Goal: Information Seeking & Learning: Learn about a topic

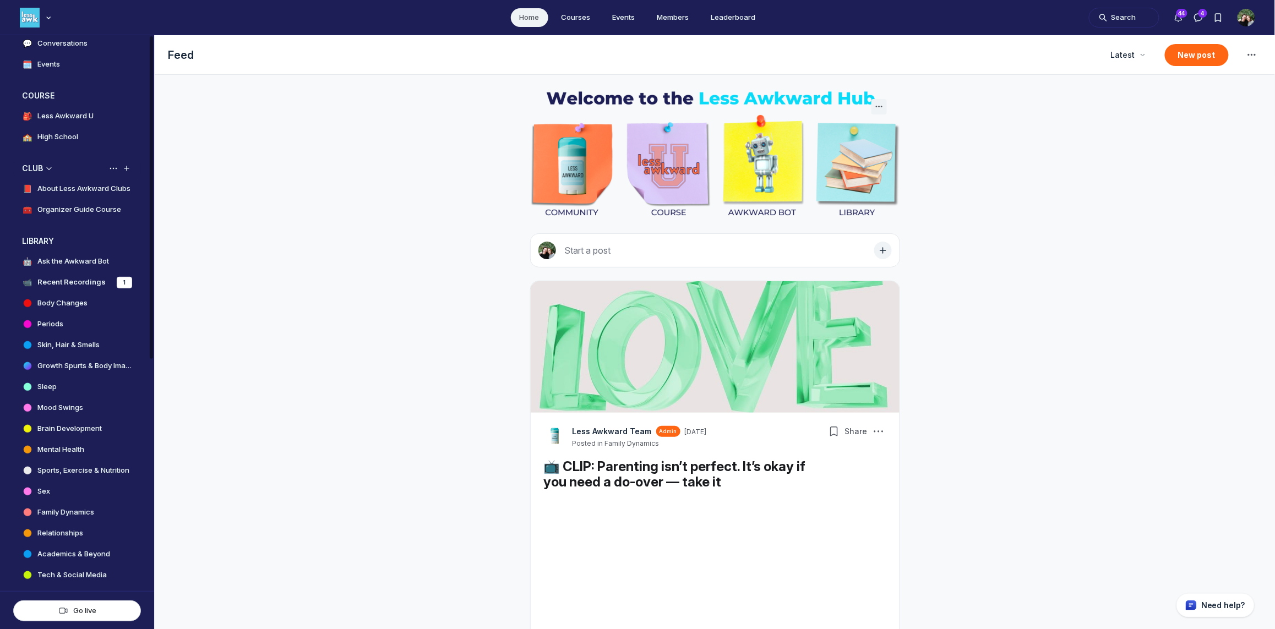
scroll to position [163, 0]
click at [50, 383] on h4 "Sleep" at bounding box center [46, 383] width 19 height 11
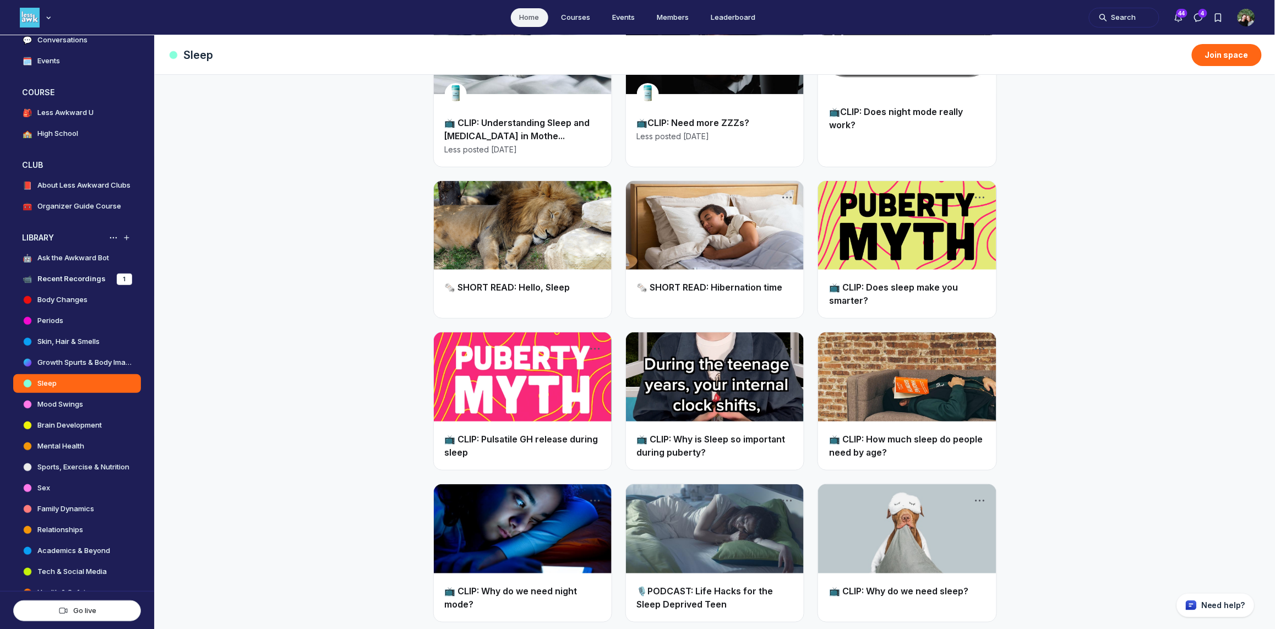
scroll to position [122, 0]
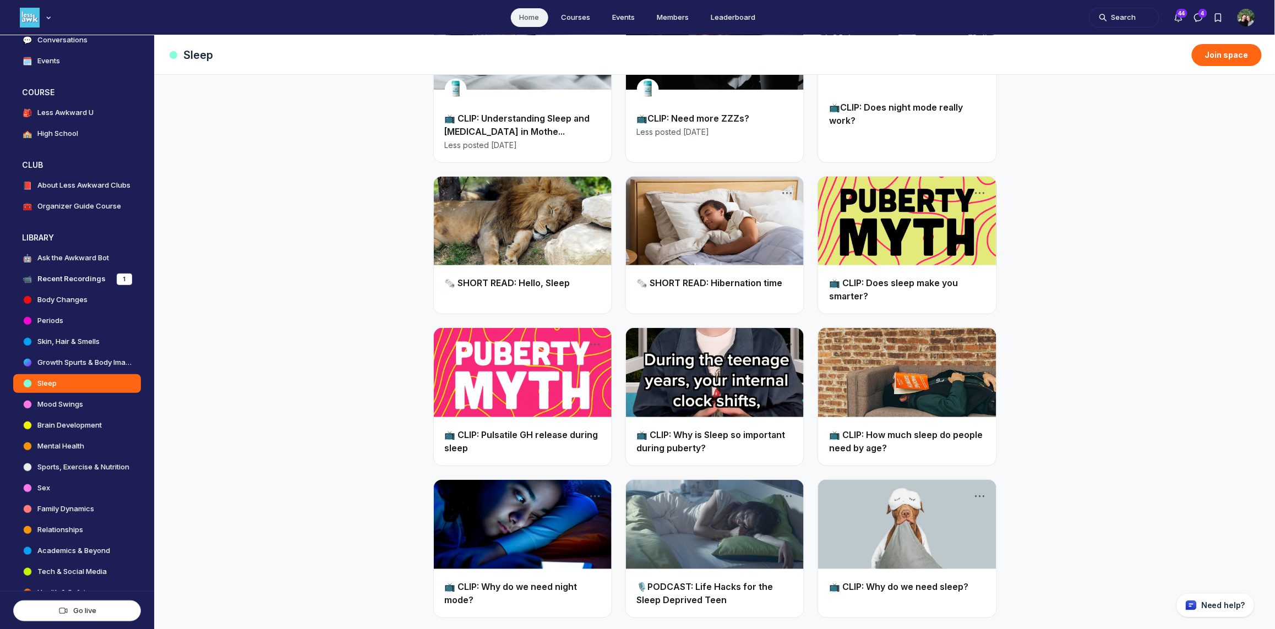
click at [684, 590] on link "🎙️PODCAST: Life Hacks for the Sleep Deprived Teen" at bounding box center [705, 593] width 137 height 24
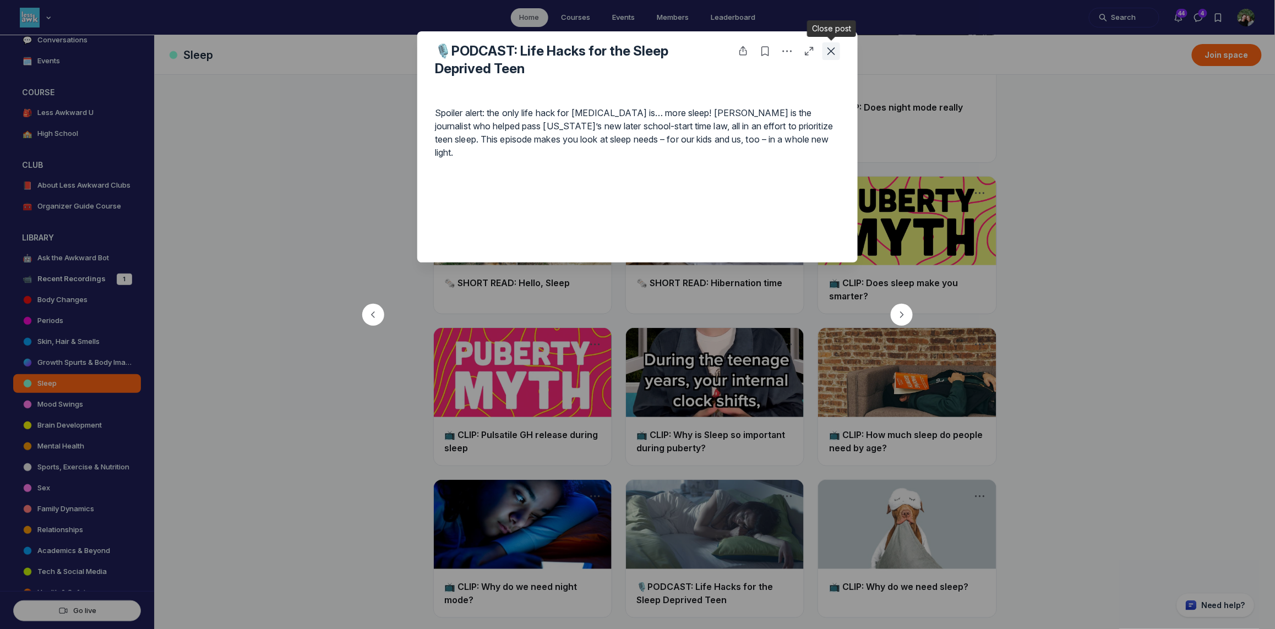
click at [832, 54] on icon "Close post" at bounding box center [831, 51] width 11 height 11
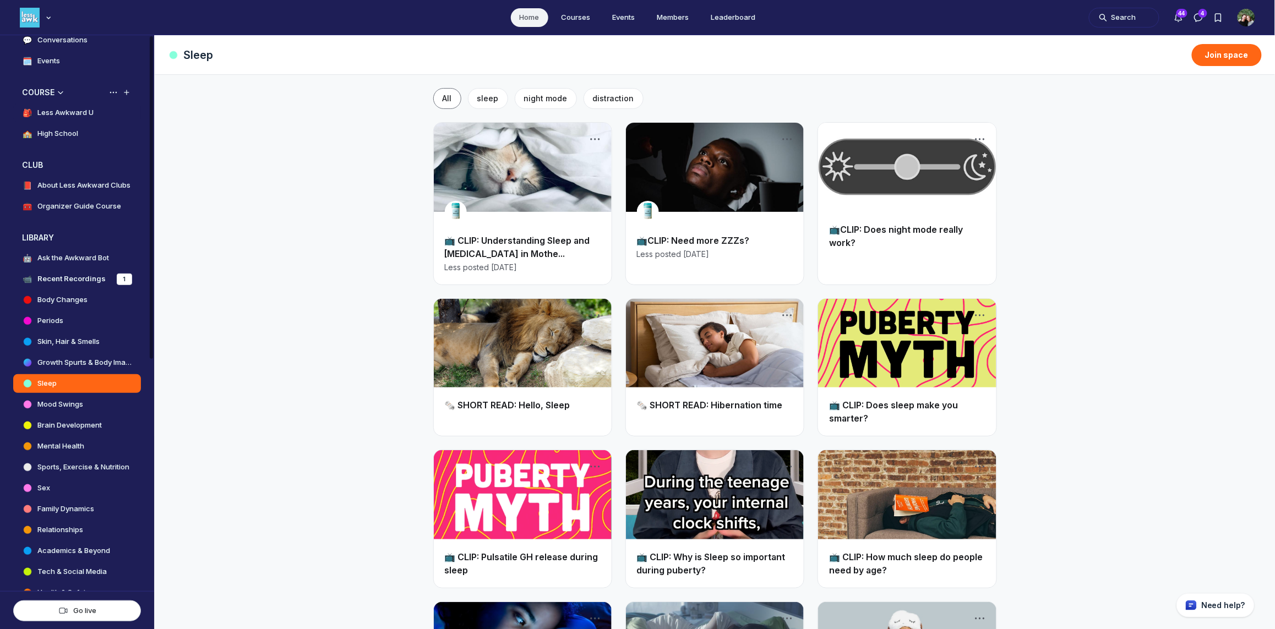
click at [50, 116] on h4 "Less Awkward U" at bounding box center [65, 112] width 56 height 11
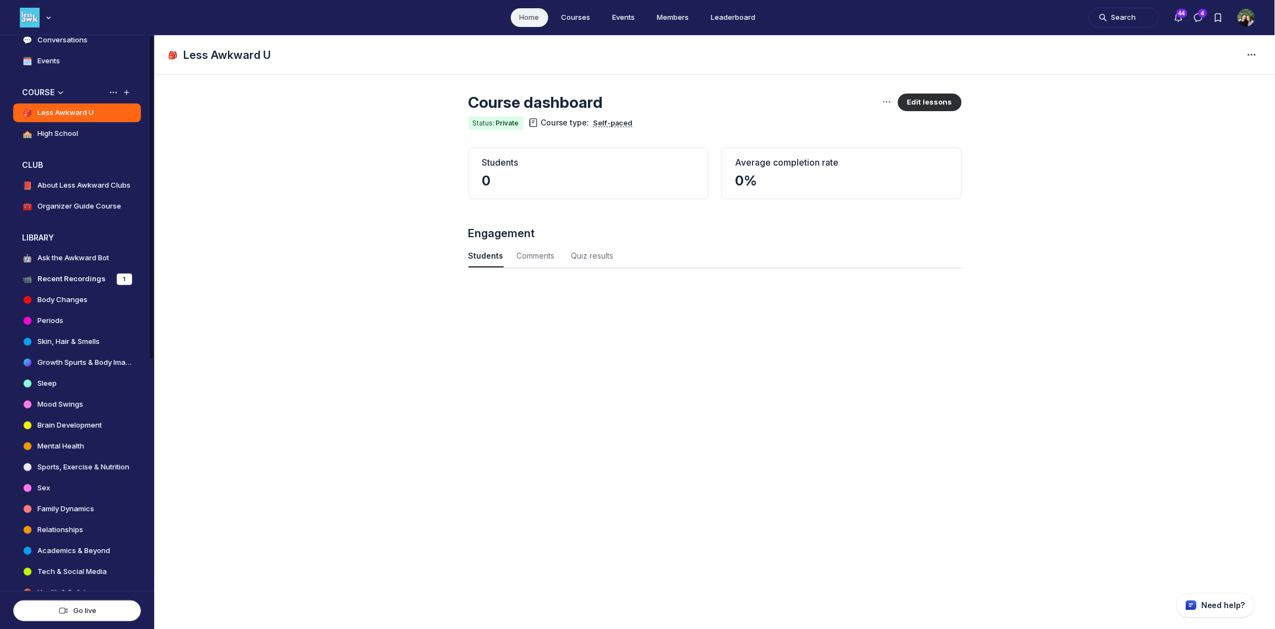
scroll to position [1489, 3633]
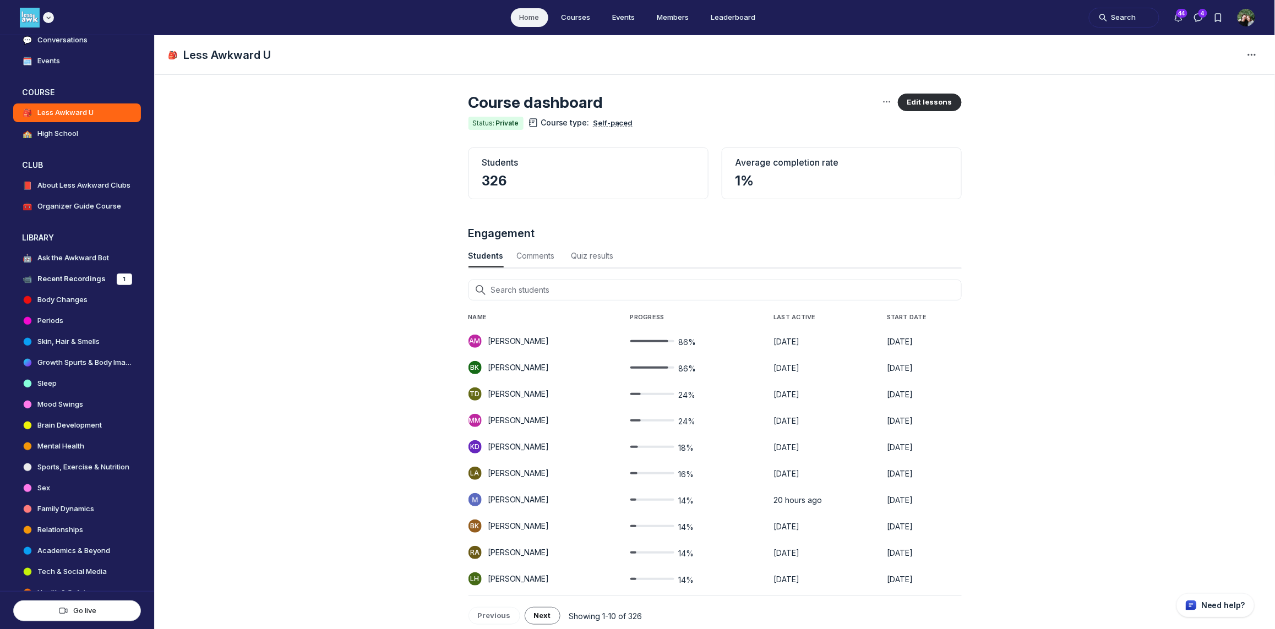
click at [50, 20] on icon "Main navigation bar" at bounding box center [48, 17] width 11 height 7
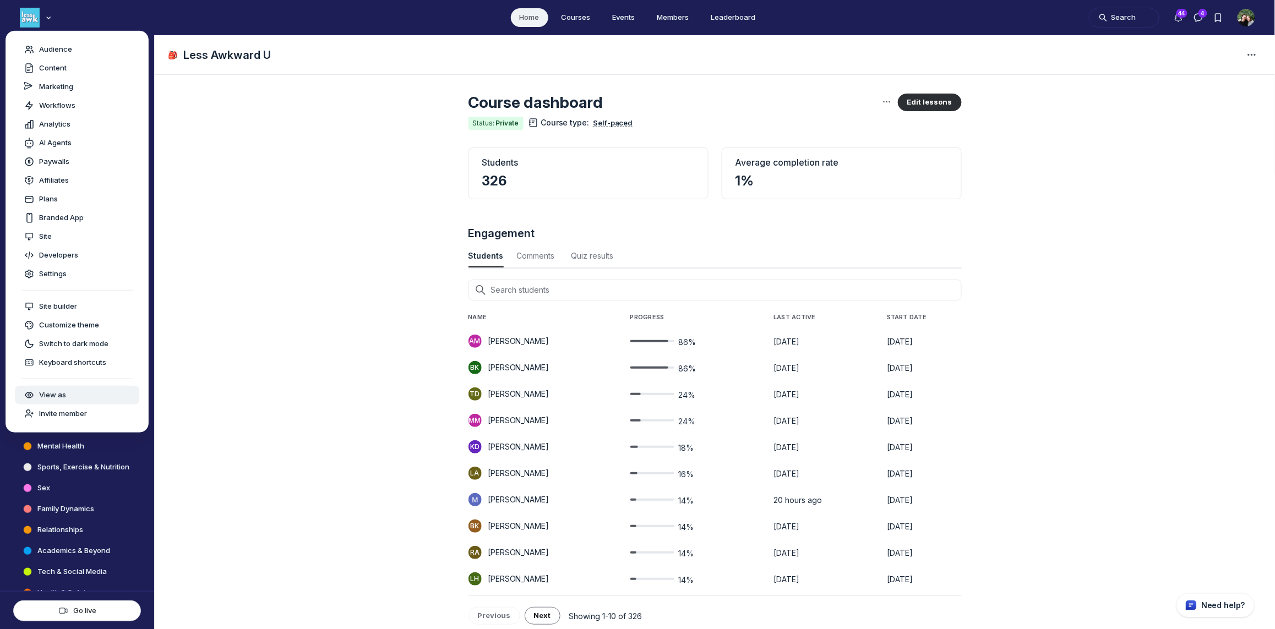
click at [50, 396] on span "View as" at bounding box center [52, 395] width 27 height 11
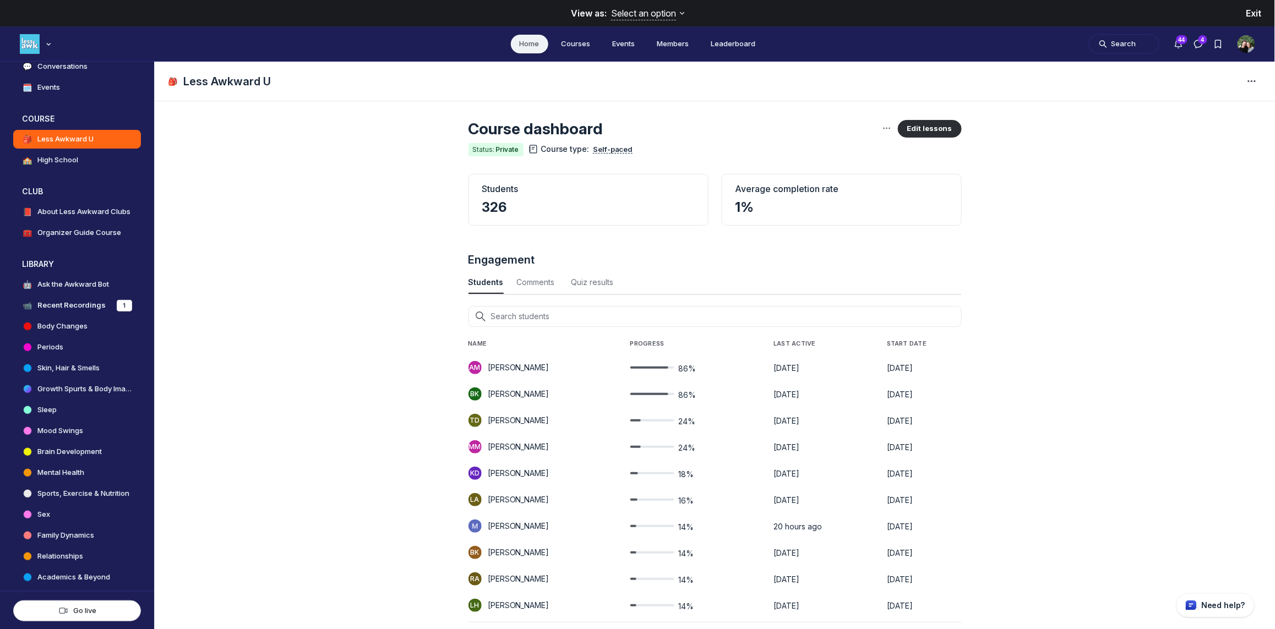
scroll to position [3774, 2108]
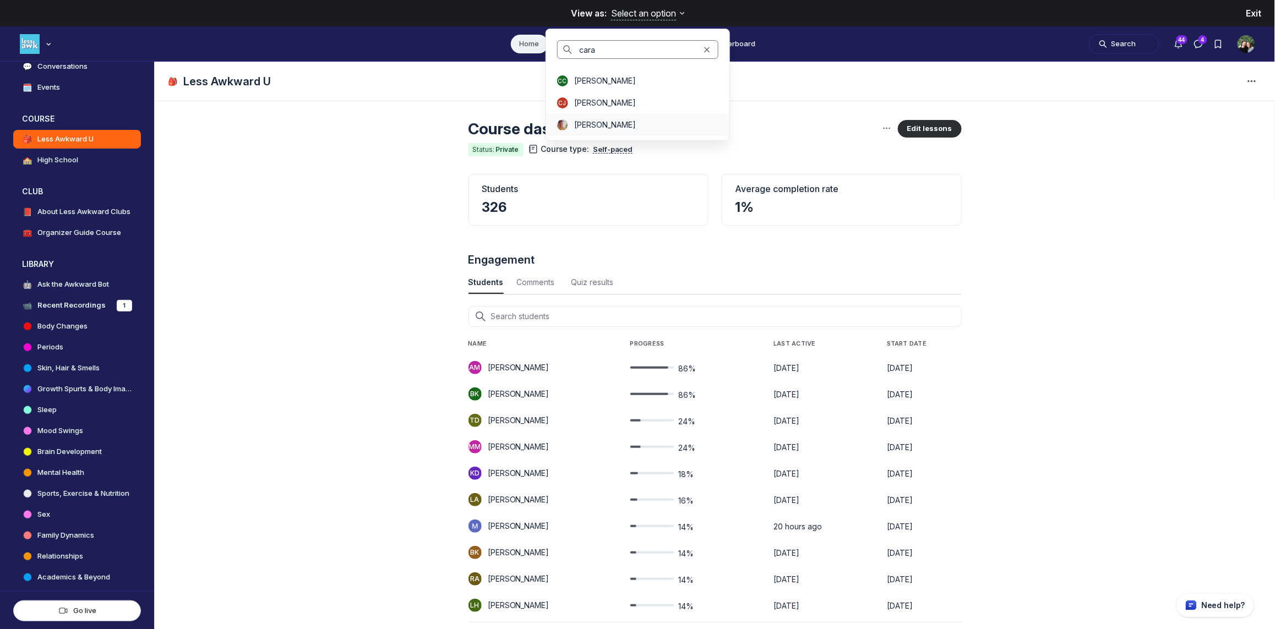
type input "cara"
click at [598, 126] on span "[PERSON_NAME]" at bounding box center [606, 124] width 62 height 11
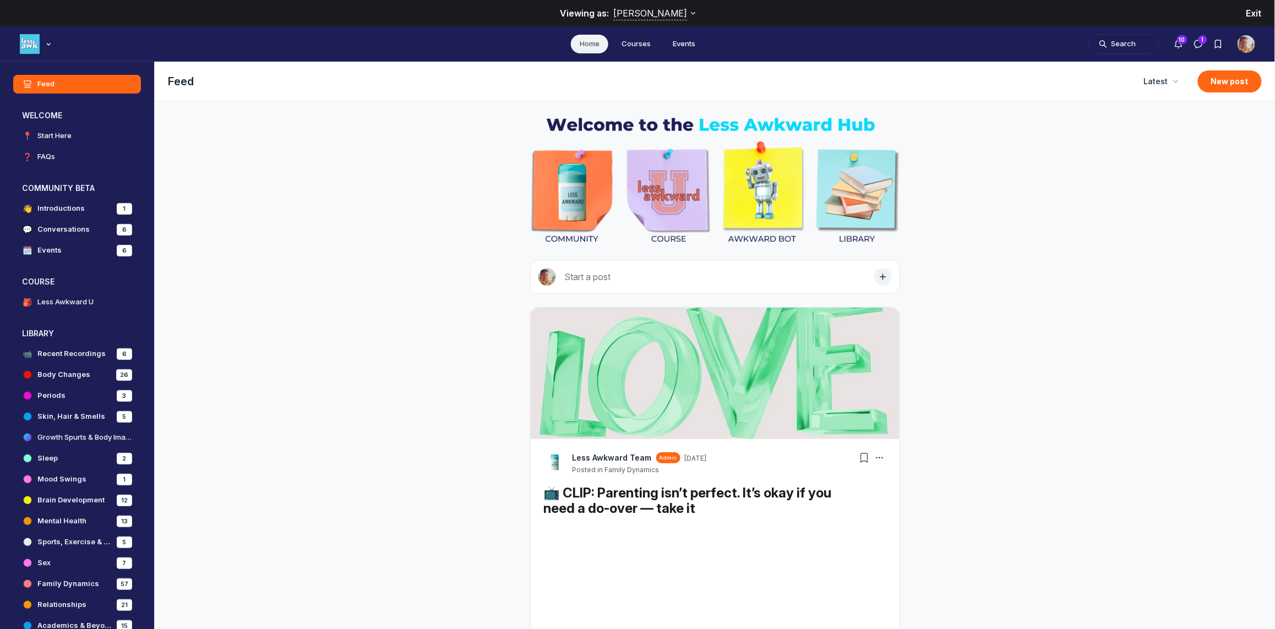
scroll to position [3948, 2108]
click at [50, 303] on h4 "Less Awkward U" at bounding box center [65, 302] width 56 height 11
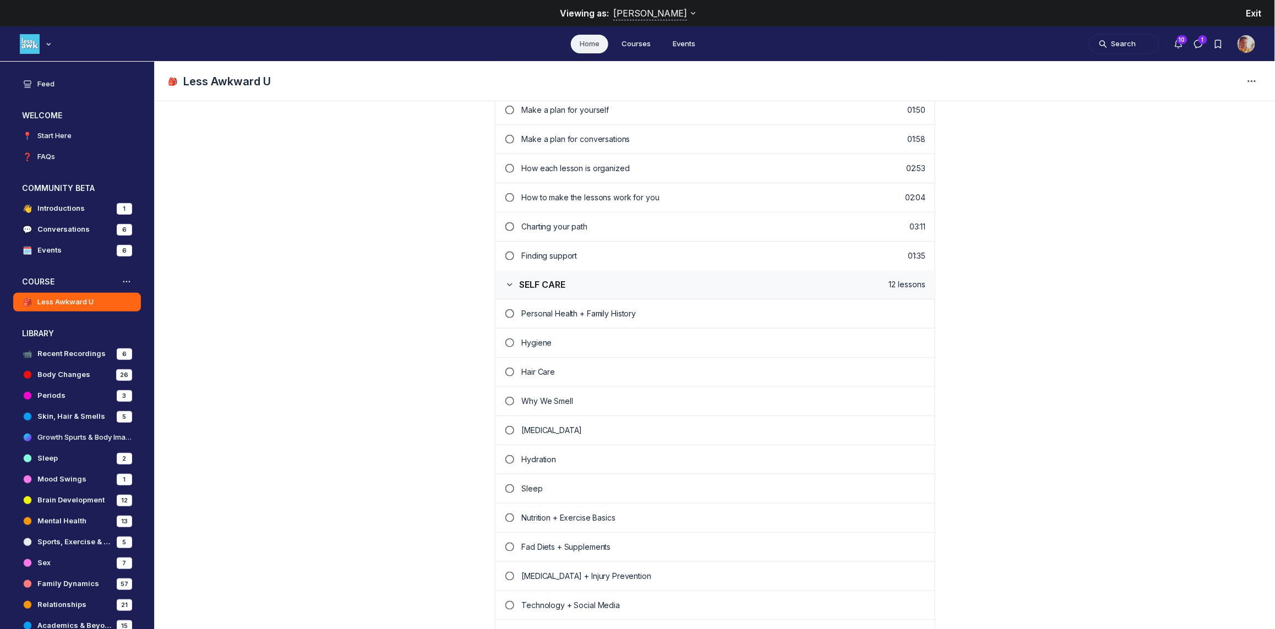
scroll to position [271, 0]
click at [573, 311] on p "Personal Health + Family History" at bounding box center [724, 312] width 404 height 11
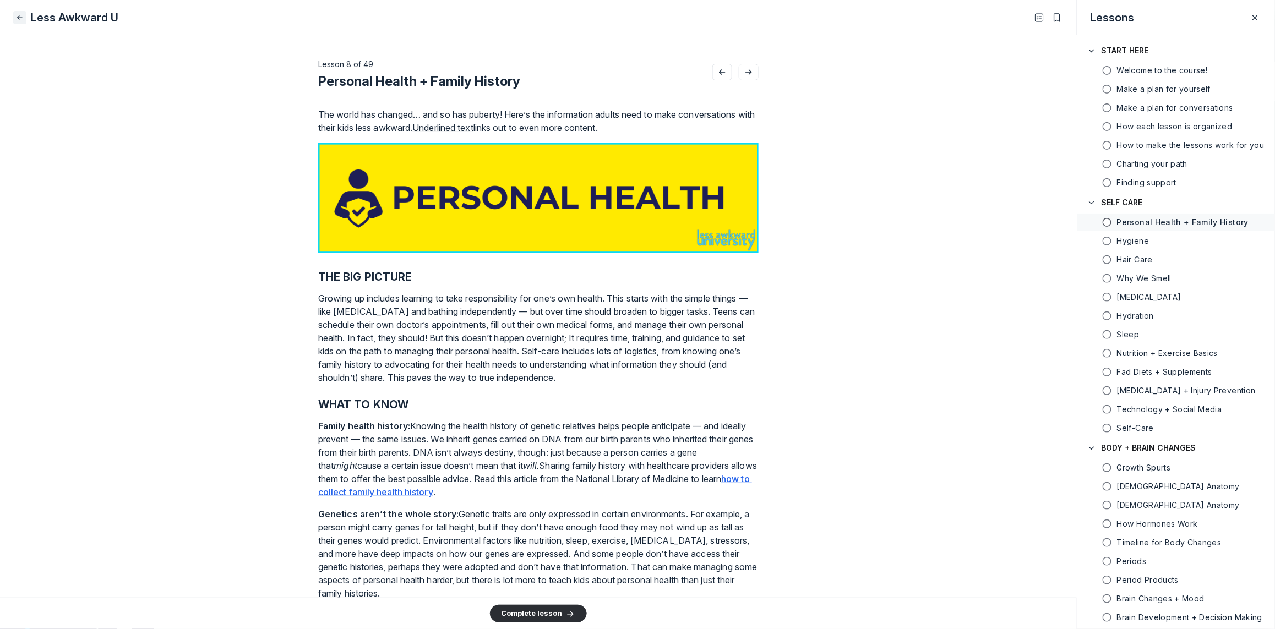
click at [17, 14] on icon "Close" at bounding box center [19, 17] width 9 height 11
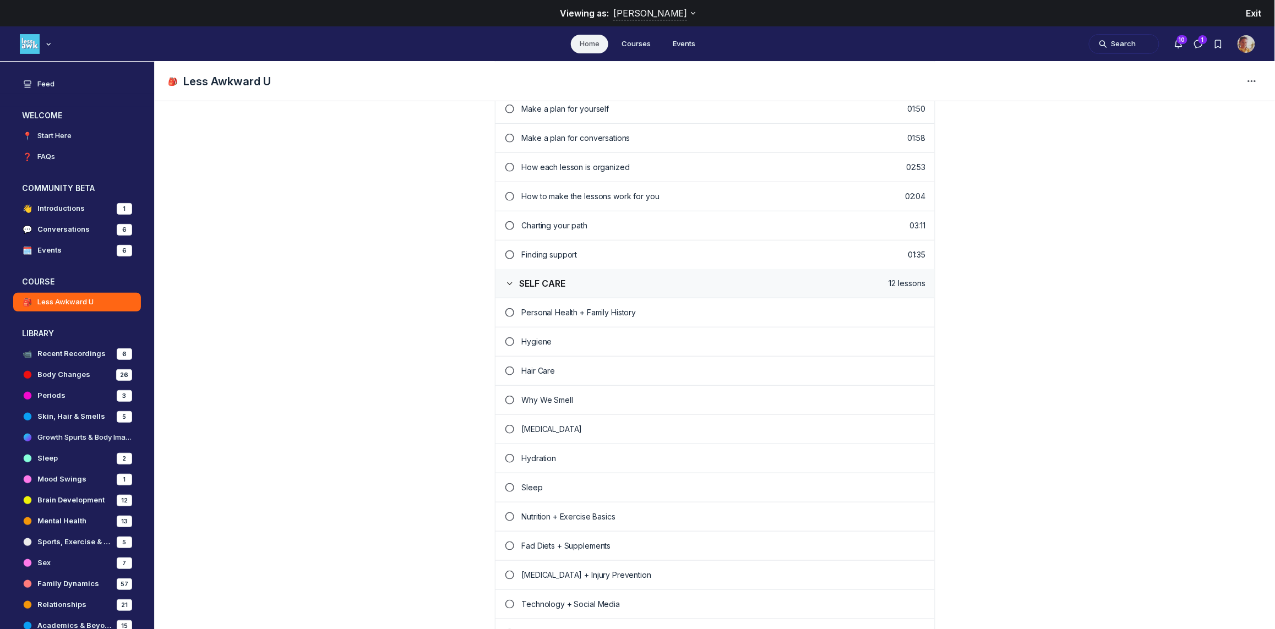
click at [689, 11] on icon "Viewing as:" at bounding box center [694, 13] width 11 height 11
click at [48, 42] on ul "Home Courses Events" at bounding box center [637, 43] width 1275 height 35
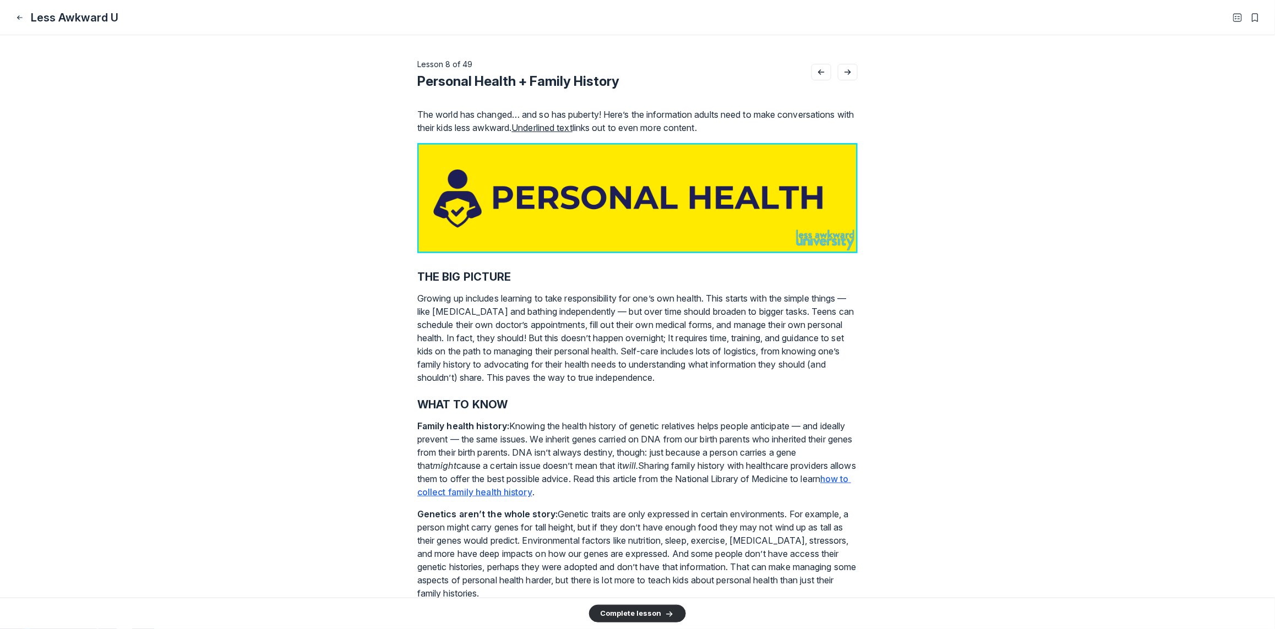
click at [24, 14] on icon "Close" at bounding box center [19, 17] width 9 height 11
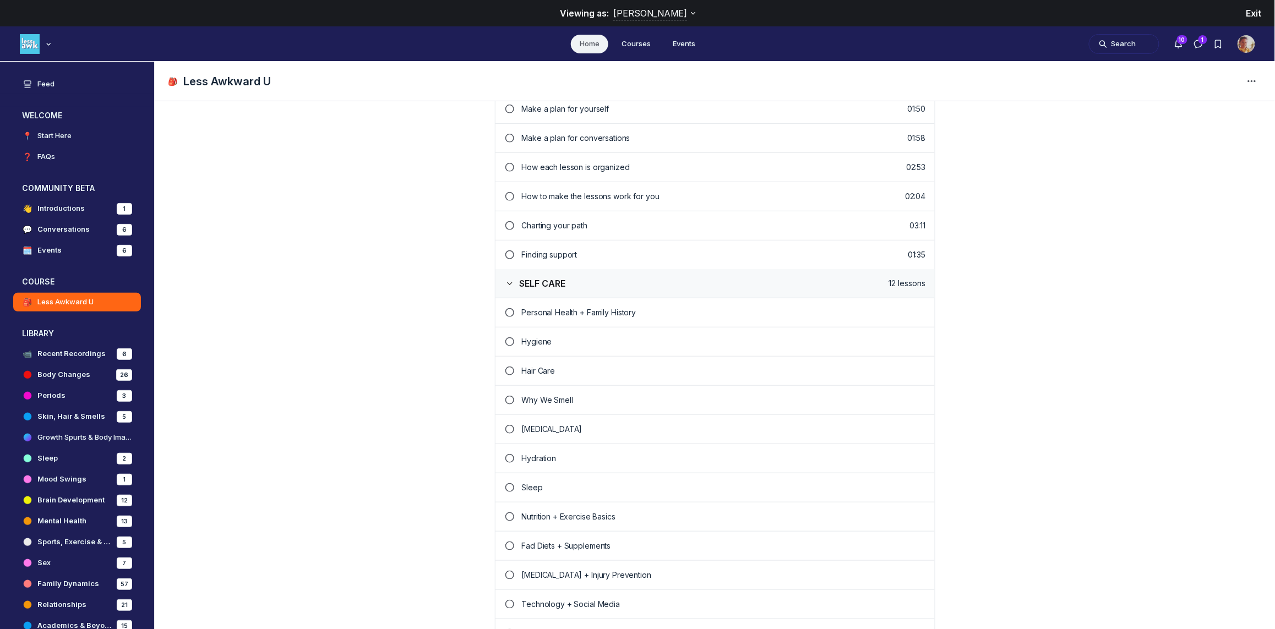
click at [1257, 10] on span "Exit" at bounding box center [1253, 13] width 15 height 11
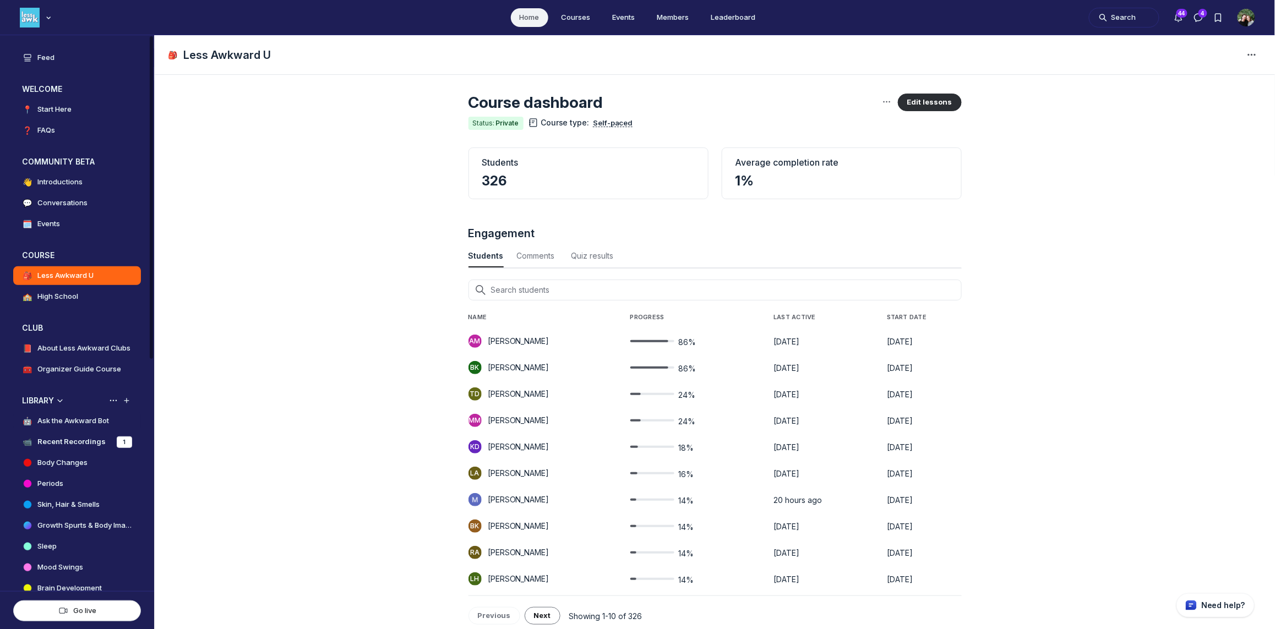
scroll to position [1489, 3633]
click at [61, 418] on h4 "Ask the Awkward Bot" at bounding box center [73, 421] width 72 height 11
